Goal: Transaction & Acquisition: Purchase product/service

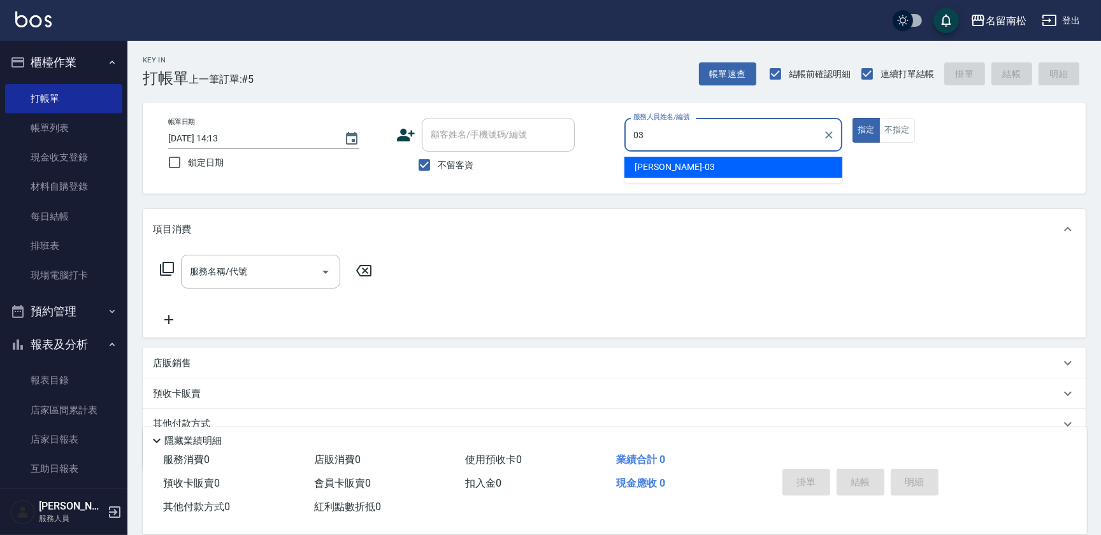
type input "[PERSON_NAME]-03"
type button "true"
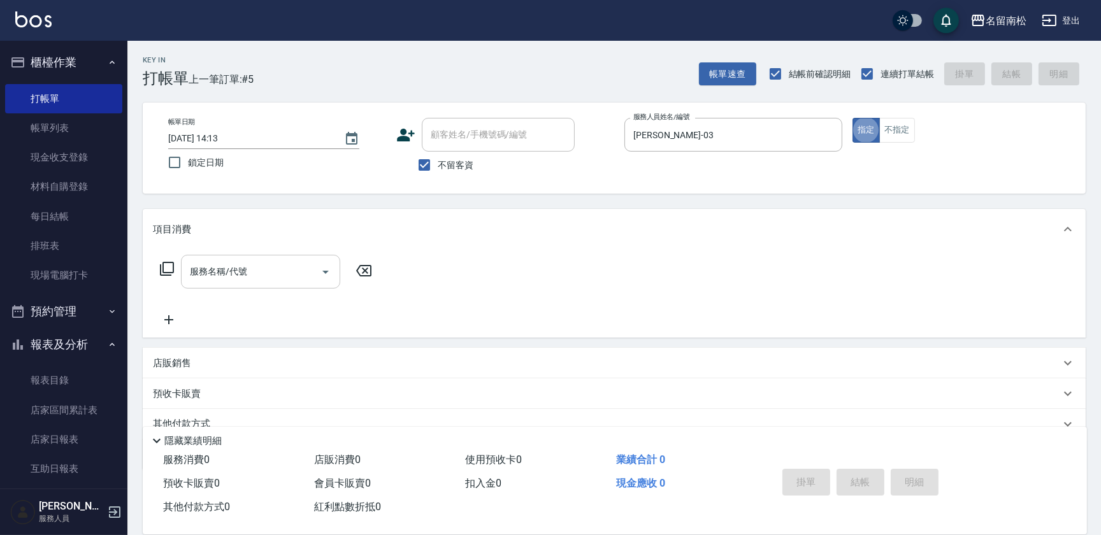
click at [243, 270] on input "服務名稱/代號" at bounding box center [251, 272] width 129 height 22
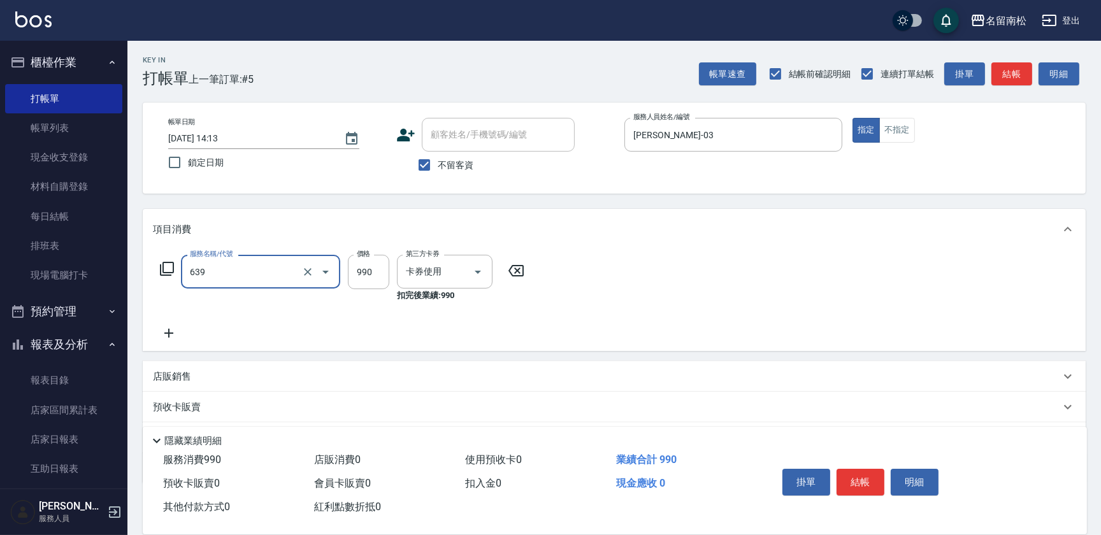
type input "(芙)蘆薈髮膜套卡(自材)(639)"
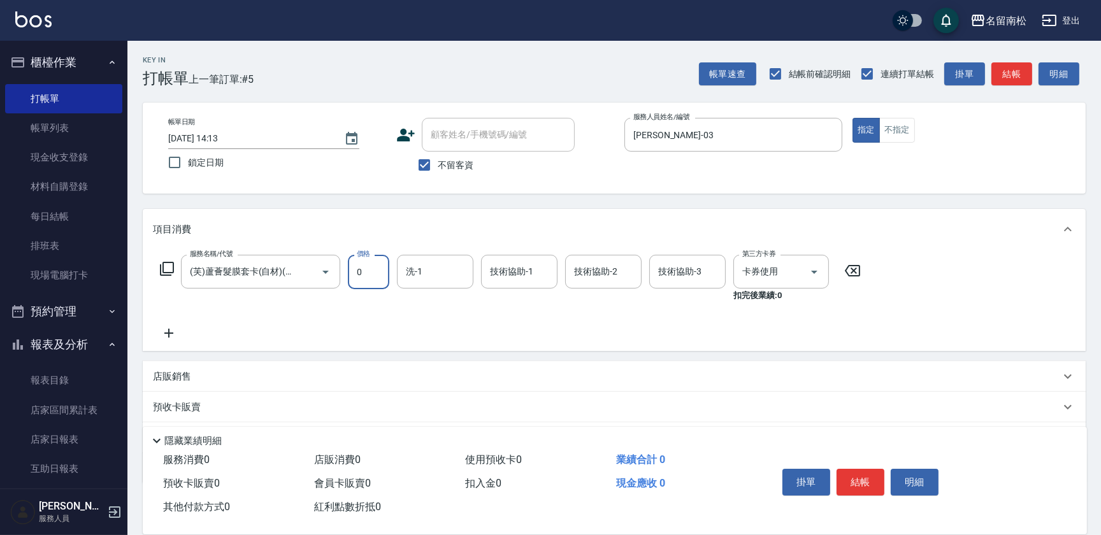
type input "0"
click at [857, 275] on icon at bounding box center [853, 270] width 32 height 15
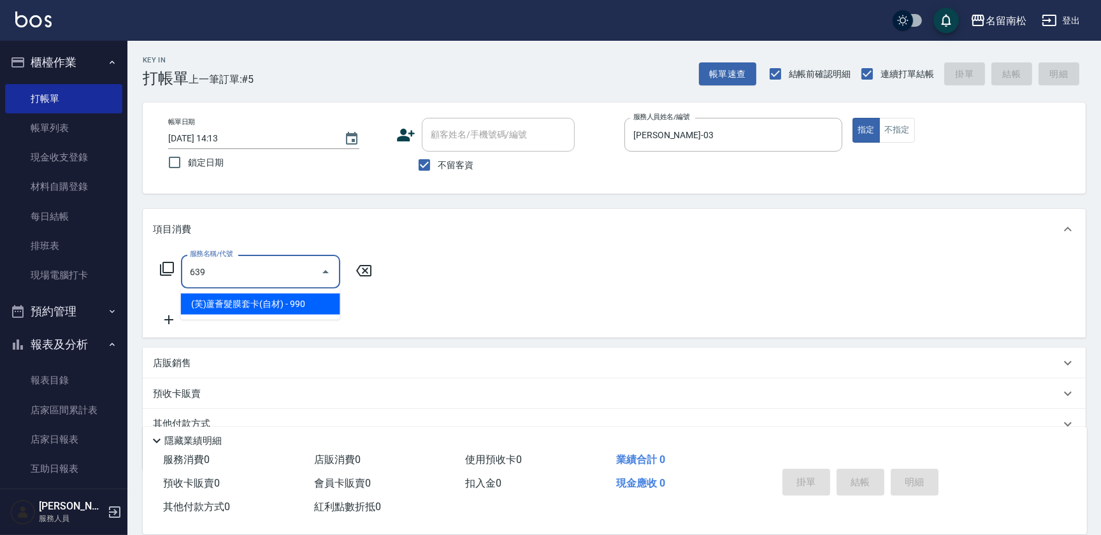
type input "(芙)蘆薈髮膜套卡(自材)(639)"
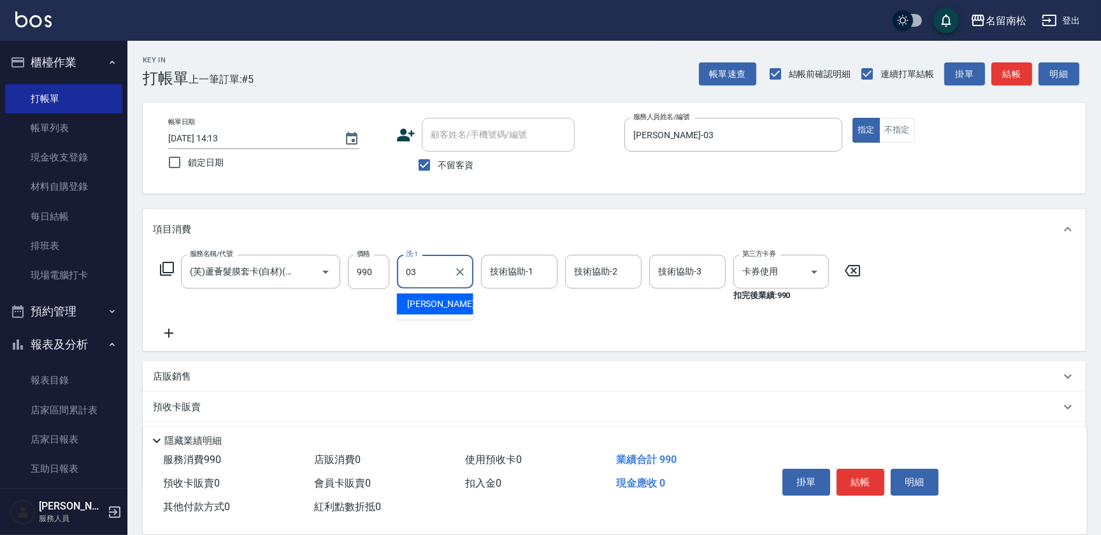
type input "[PERSON_NAME]-03"
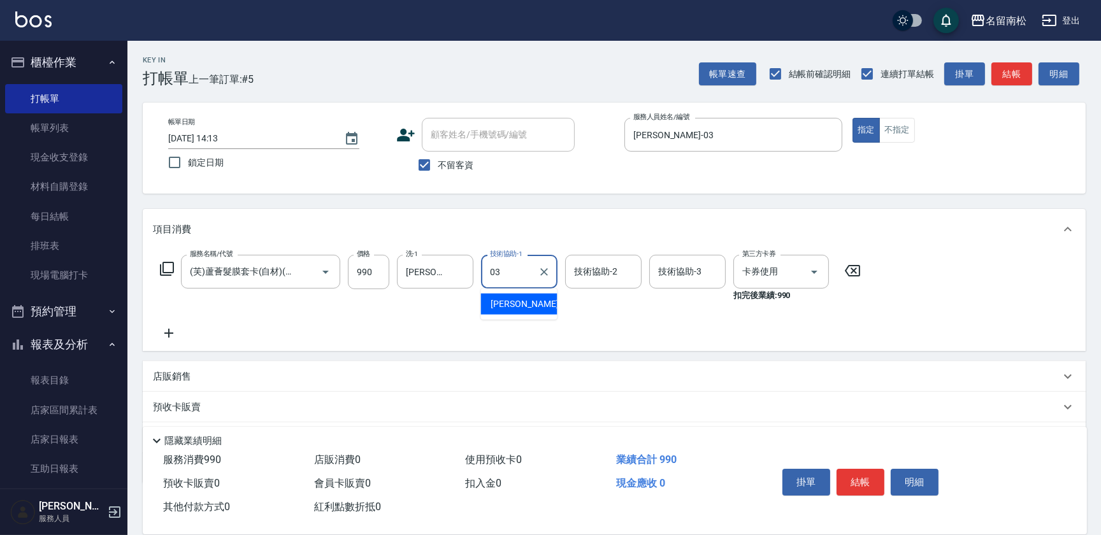
type input "[PERSON_NAME]-03"
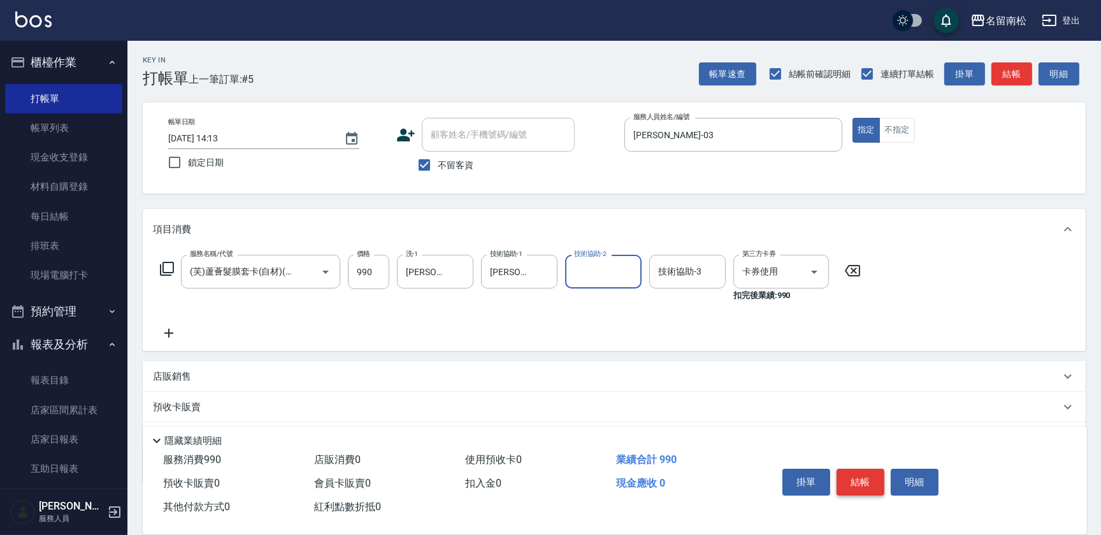
click at [864, 482] on button "結帳" at bounding box center [861, 482] width 48 height 27
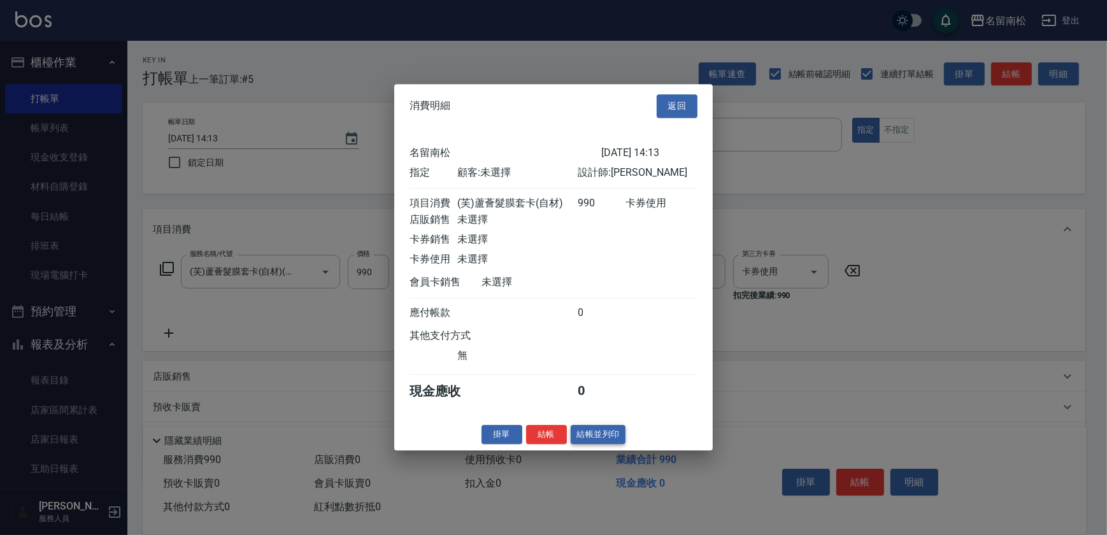
click at [614, 437] on button "結帳並列印" at bounding box center [598, 435] width 55 height 20
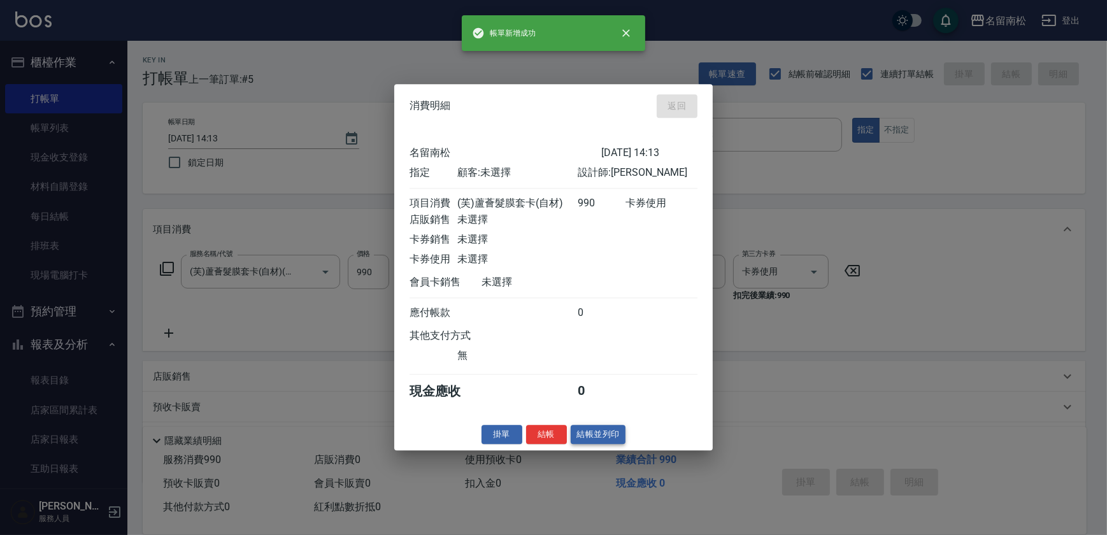
type input "[DATE] 14:54"
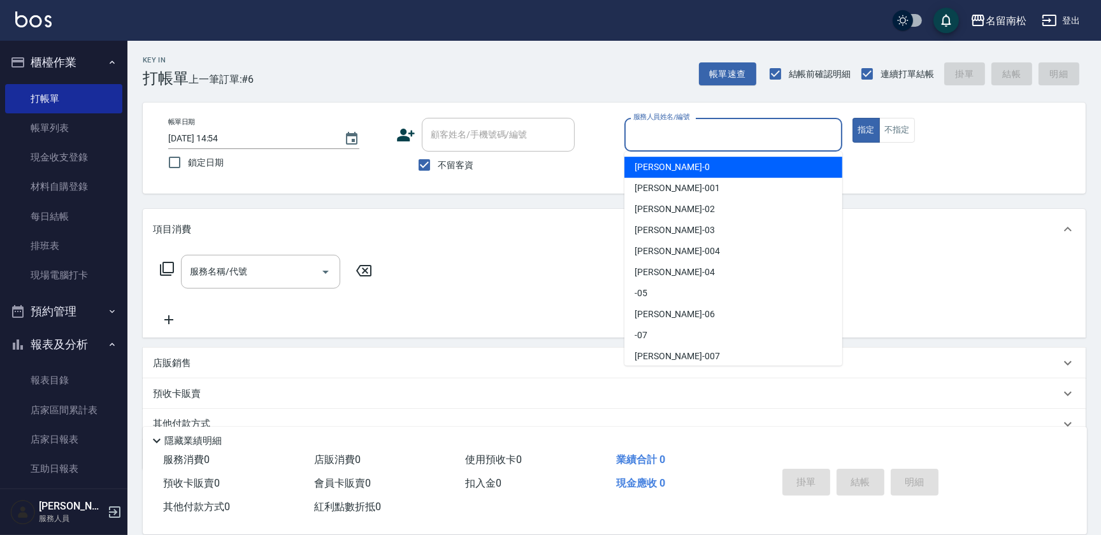
click at [735, 124] on input "服務人員姓名/編號" at bounding box center [733, 135] width 206 height 22
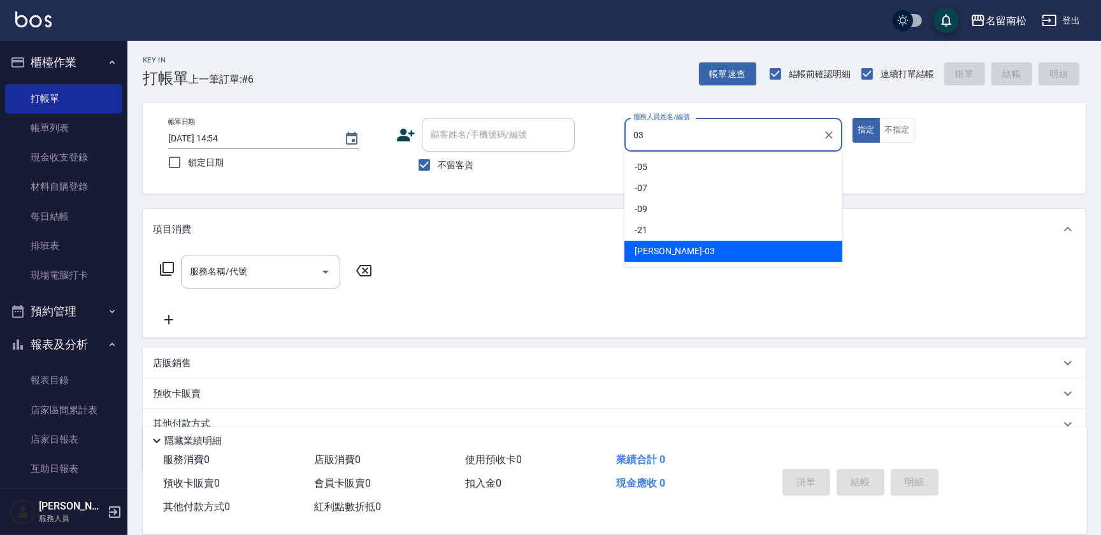
type input "[PERSON_NAME]-03"
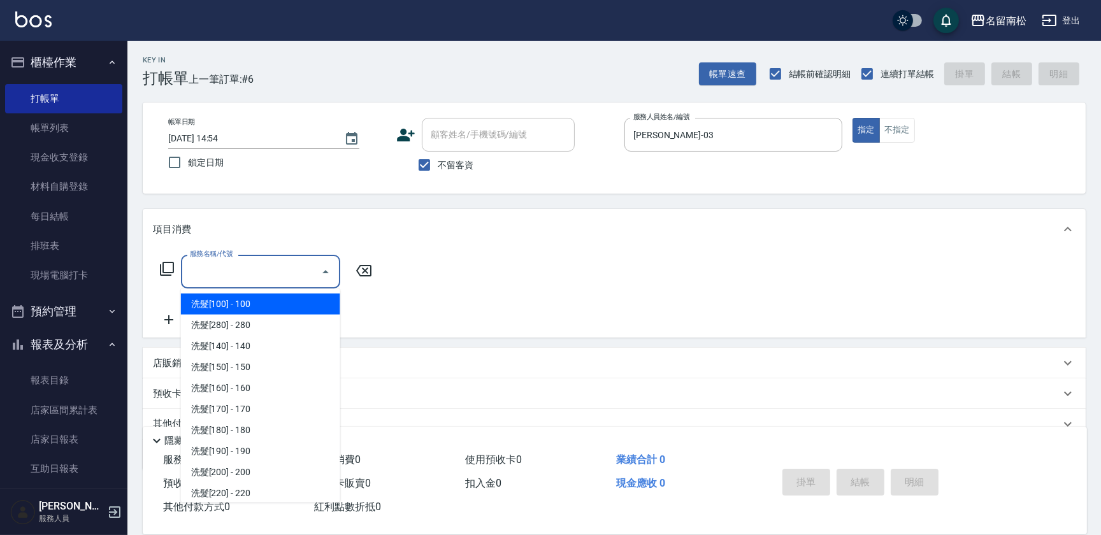
click at [272, 277] on input "服務名稱/代號" at bounding box center [251, 272] width 129 height 22
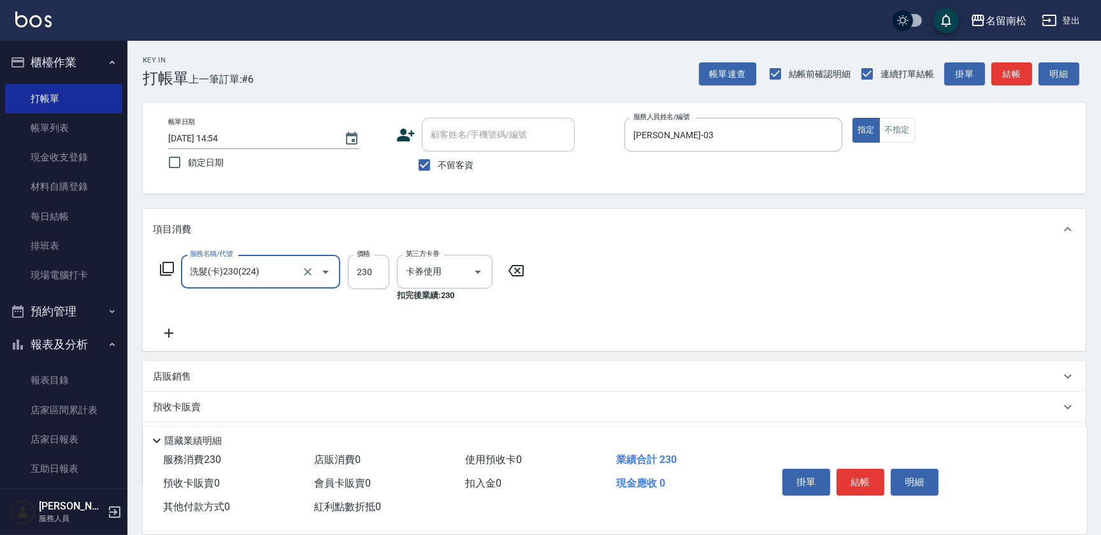
type input "洗髮(卡)230(224)"
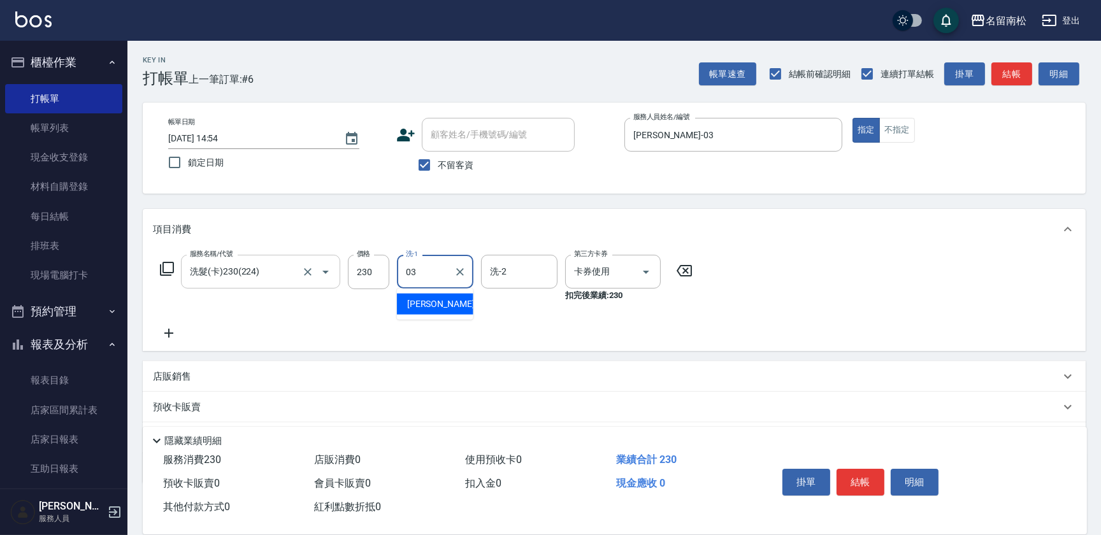
type input "[PERSON_NAME]-03"
click at [863, 479] on button "結帳" at bounding box center [861, 482] width 48 height 27
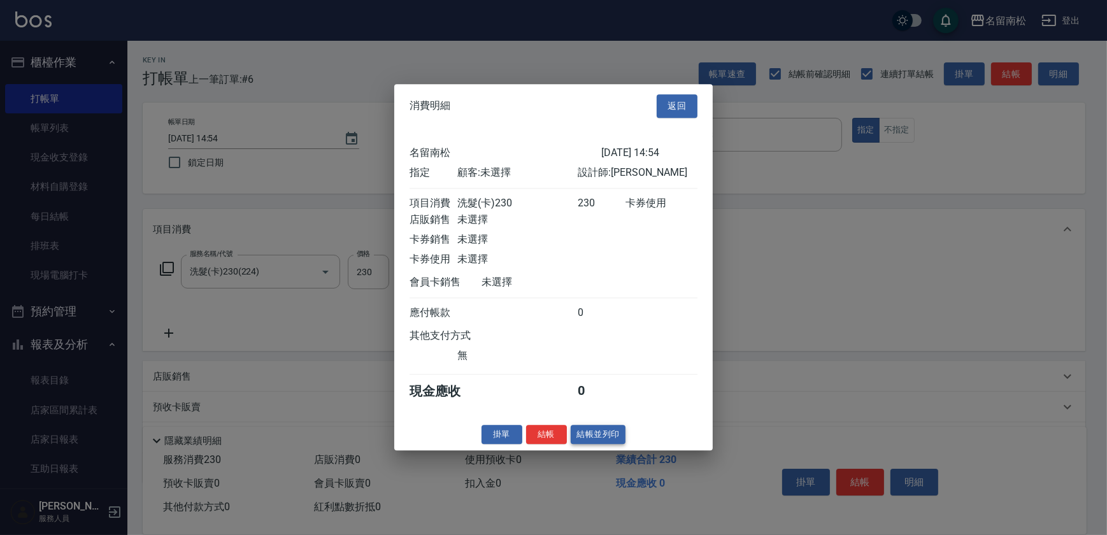
click at [612, 442] on button "結帳並列印" at bounding box center [598, 435] width 55 height 20
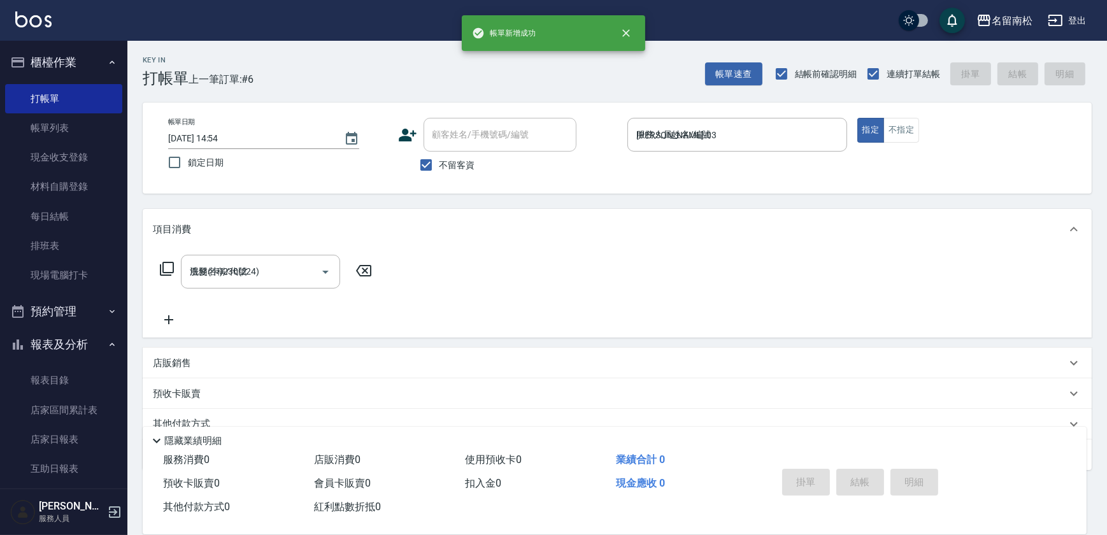
type input "[DATE] 14:55"
